Goal: Obtain resource: Download file/media

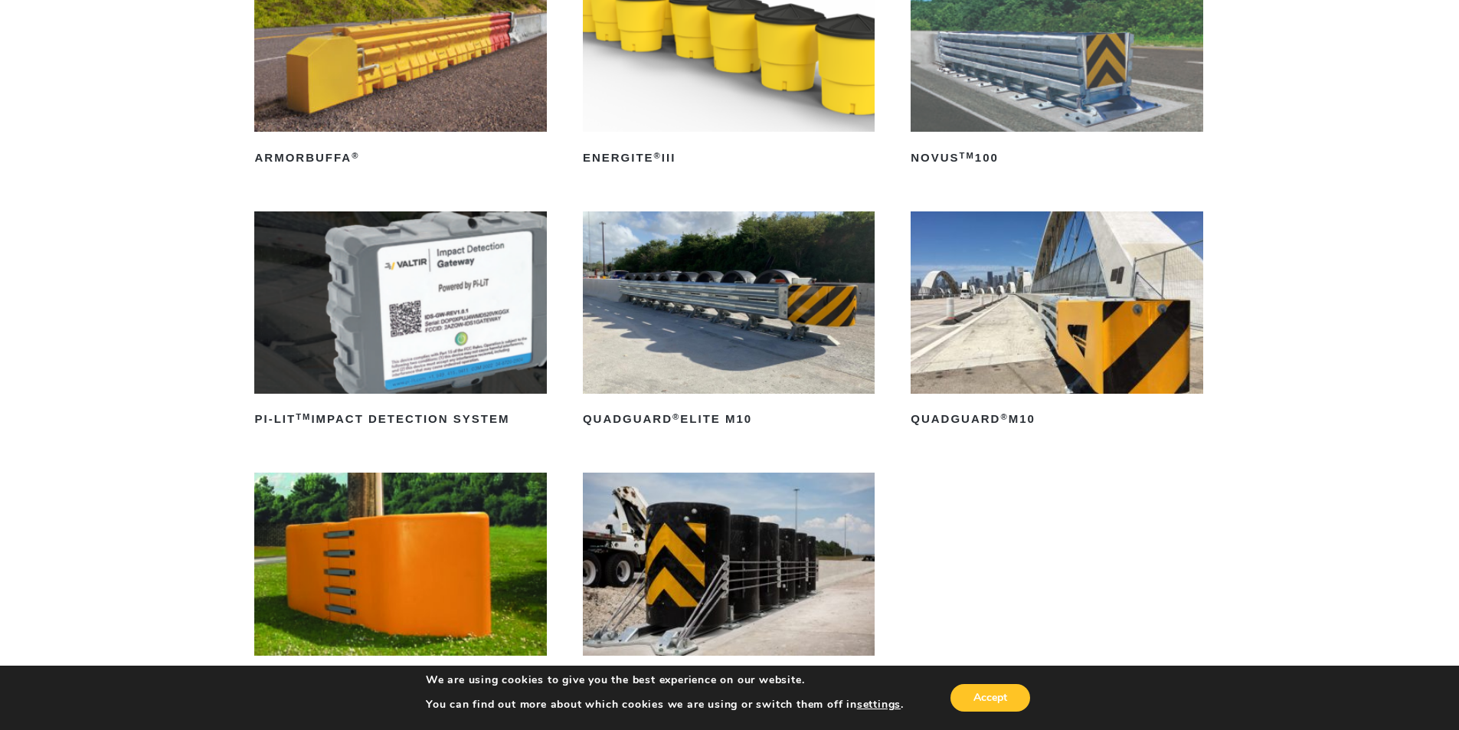
scroll to position [306, 0]
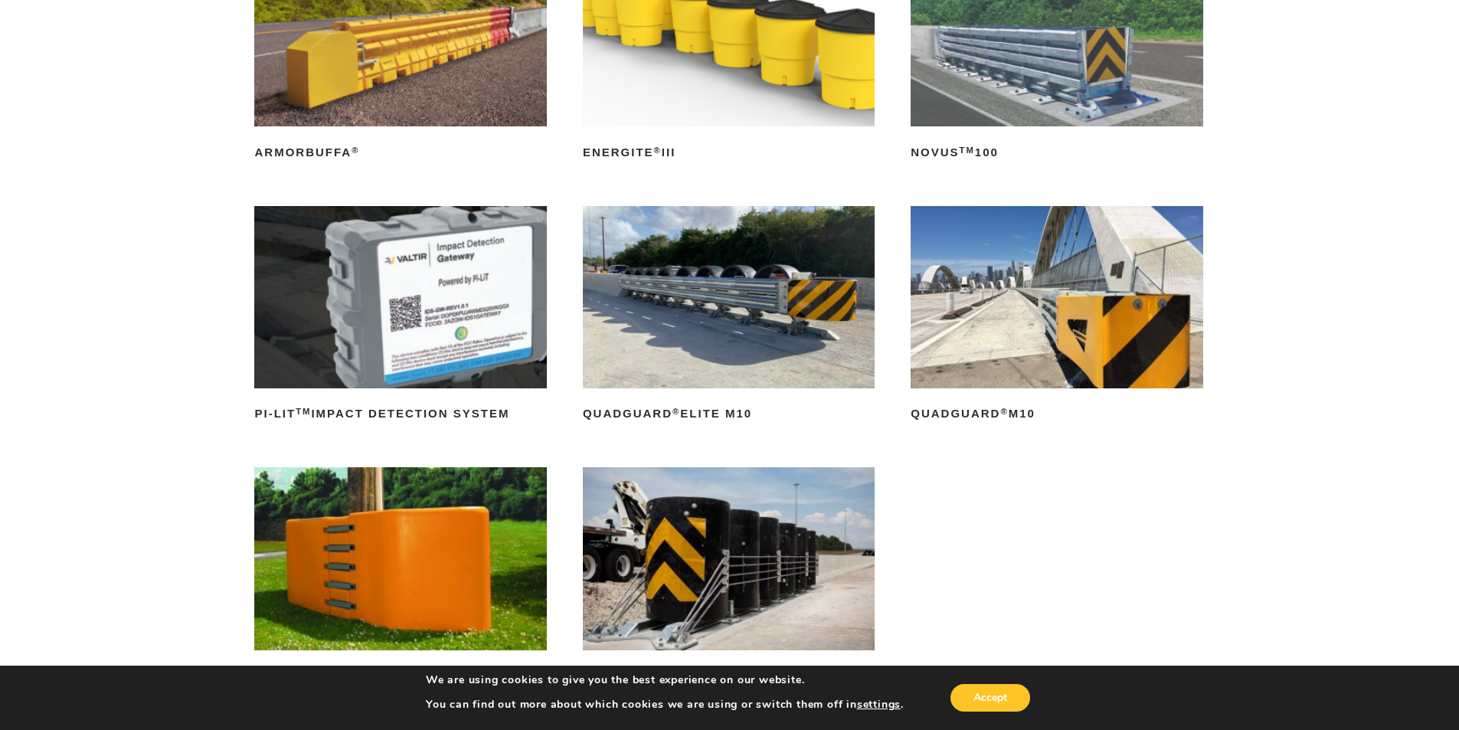
click at [1094, 313] on img at bounding box center [1056, 297] width 292 height 182
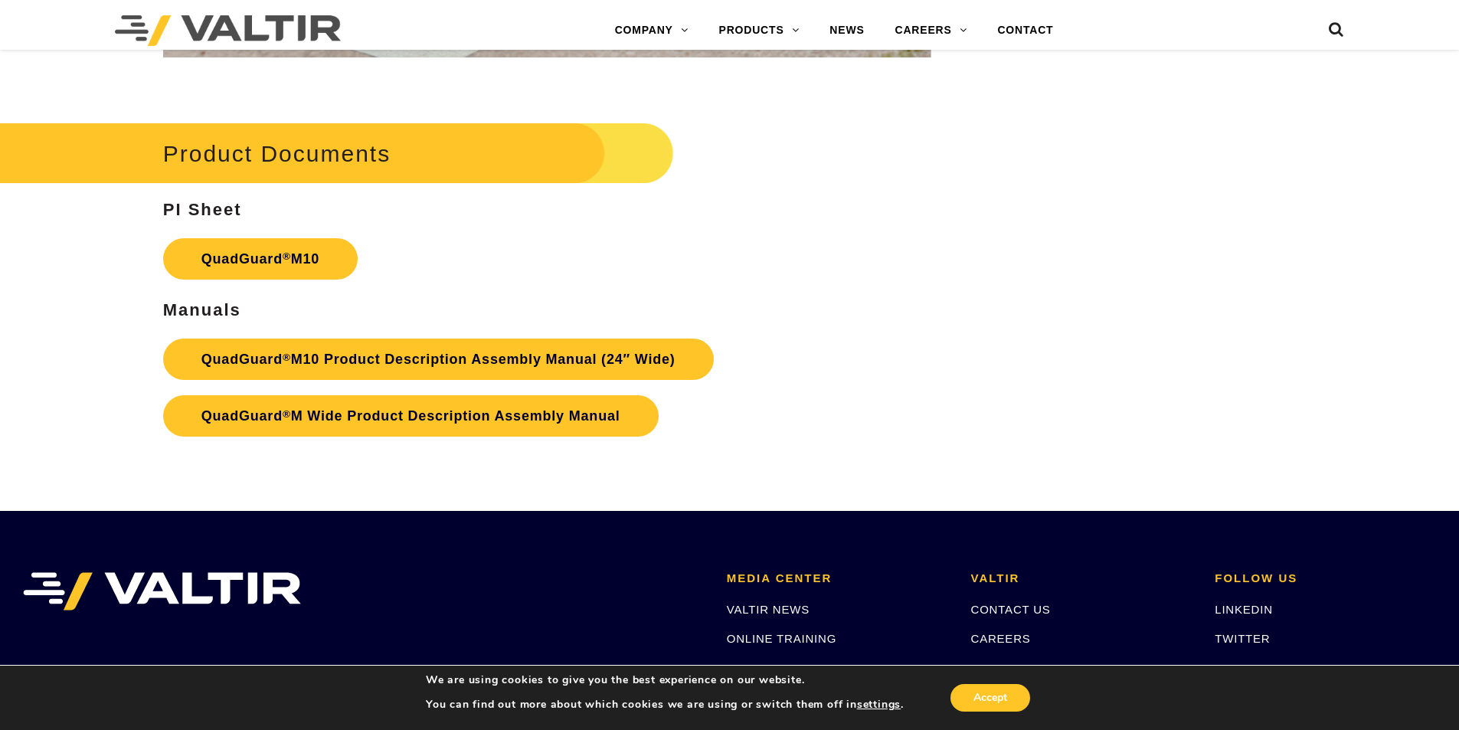
scroll to position [5819, 0]
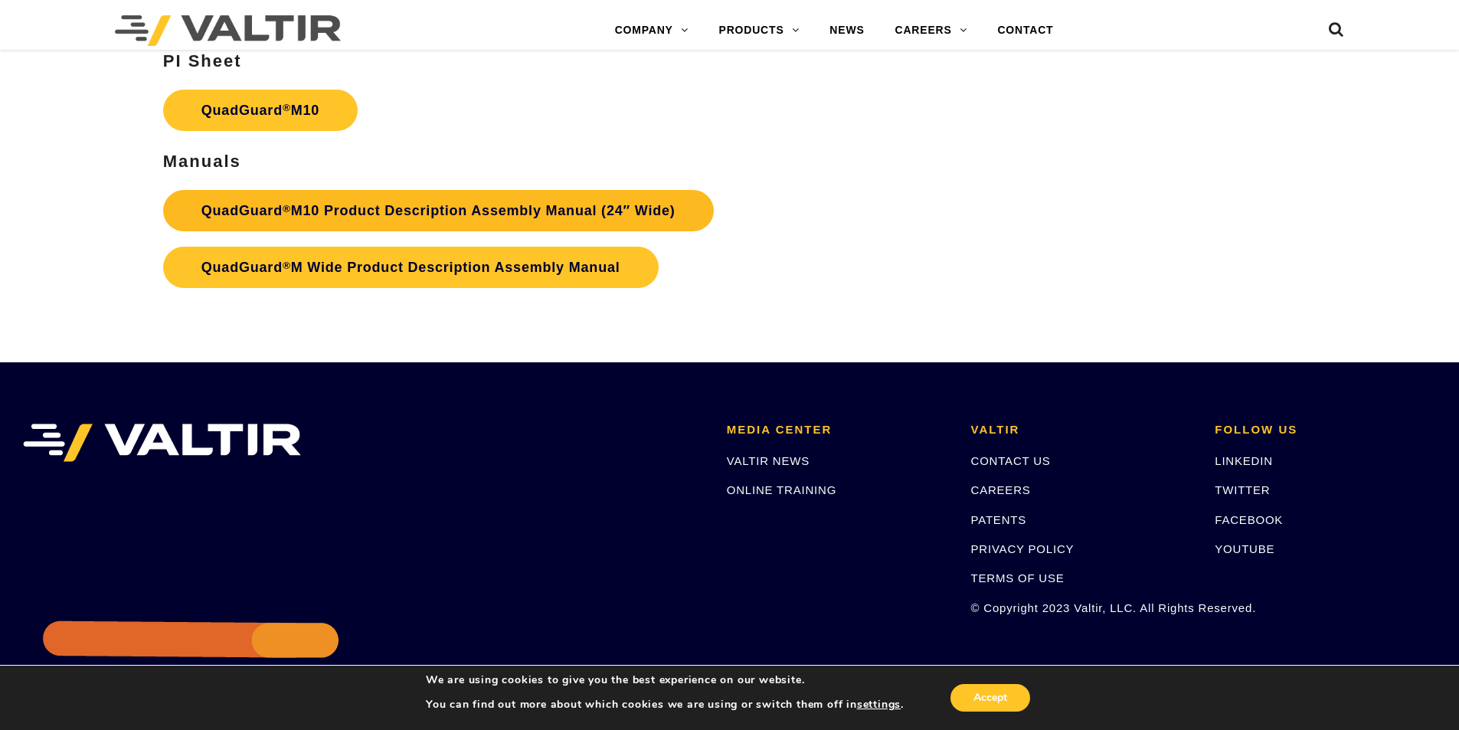
click at [575, 206] on link "QuadGuard ® M10 Product Description Assembly Manual (24″ Wide)" at bounding box center [438, 210] width 551 height 41
